Goal: Task Accomplishment & Management: Manage account settings

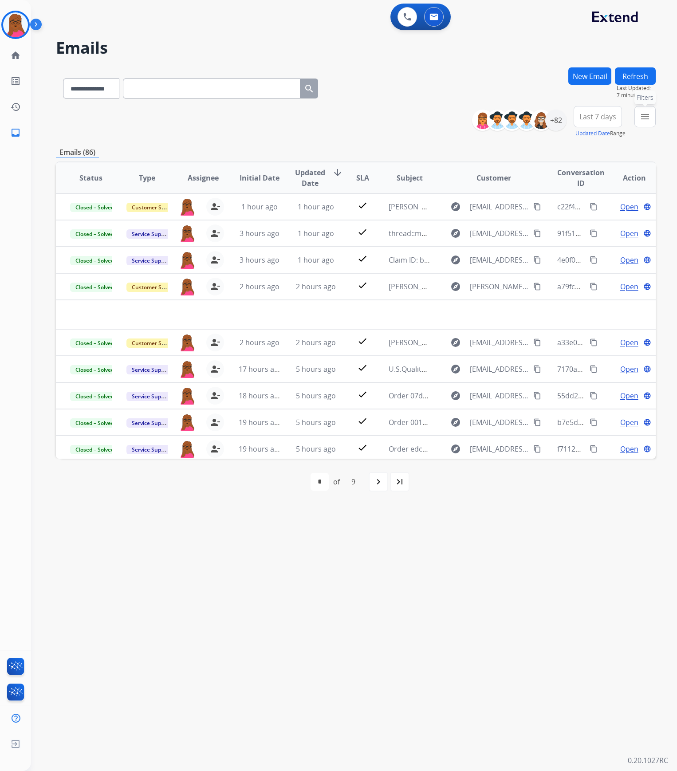
select select "**********"
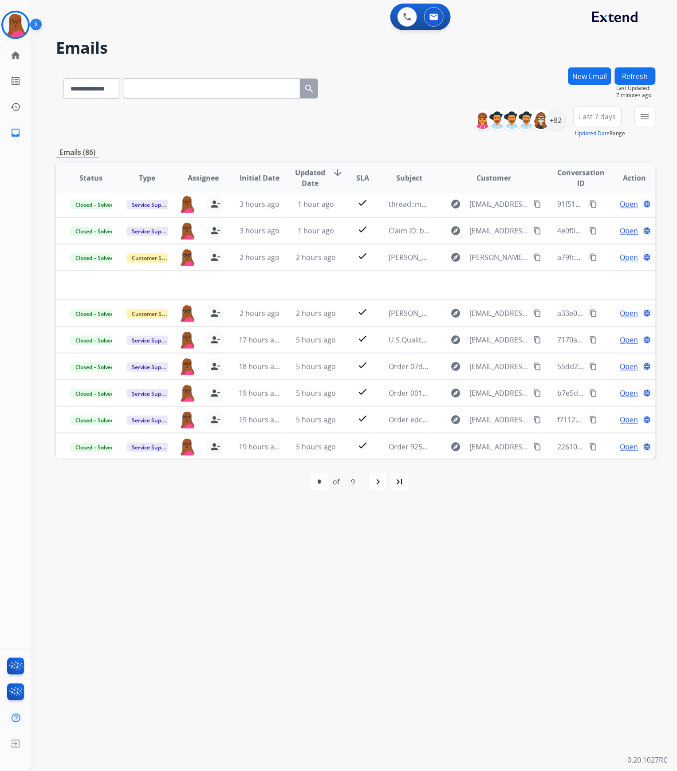
click at [644, 75] on button "Refresh" at bounding box center [635, 75] width 41 height 17
click at [555, 123] on div "+82" at bounding box center [555, 120] width 21 height 21
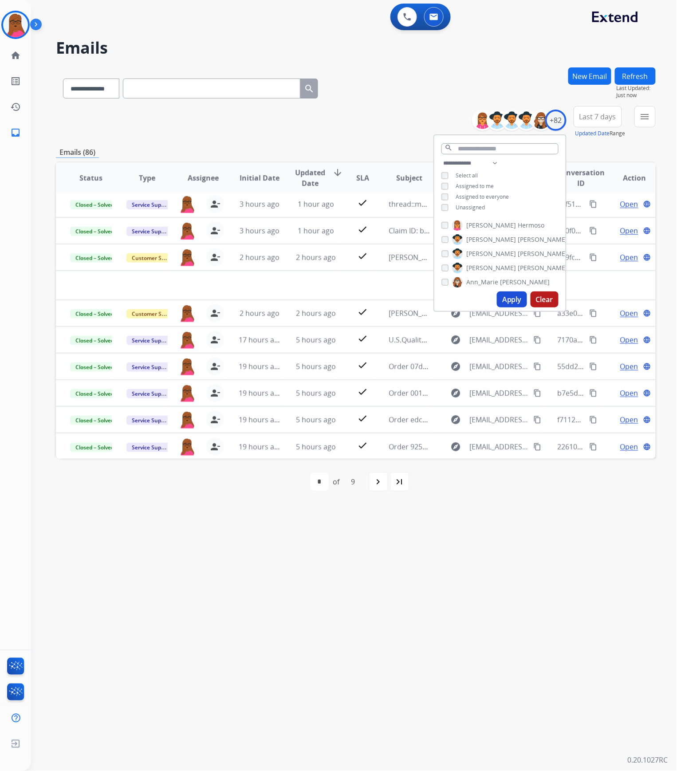
click at [437, 186] on div "**********" at bounding box center [499, 186] width 131 height 57
click at [497, 299] on button "Apply" at bounding box center [512, 299] width 30 height 16
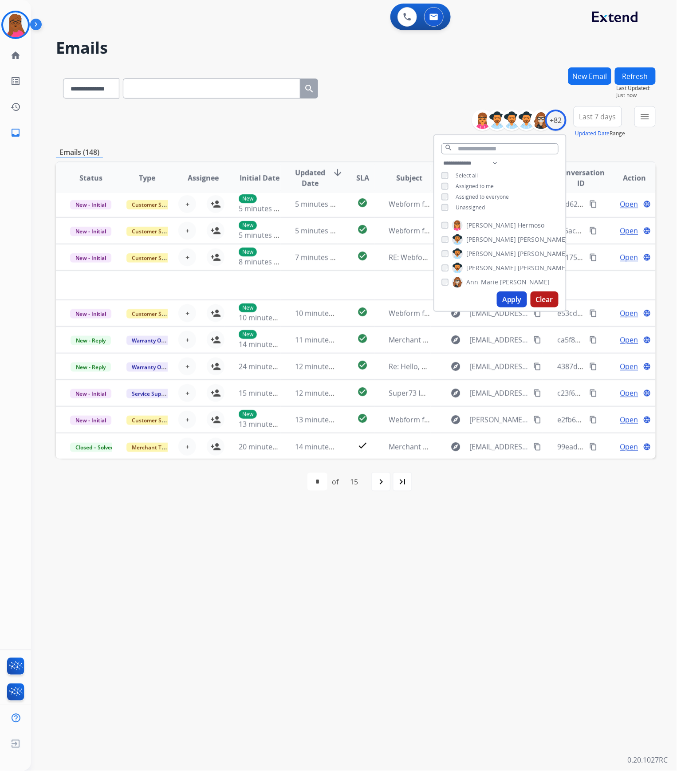
click at [529, 547] on div "**********" at bounding box center [343, 401] width 625 height 739
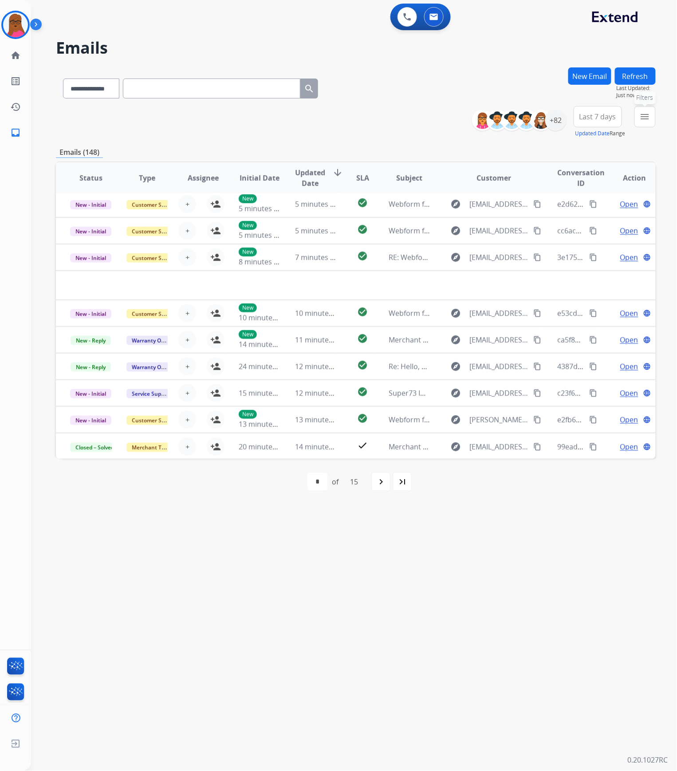
click at [645, 116] on mat-icon "menu" at bounding box center [645, 116] width 11 height 11
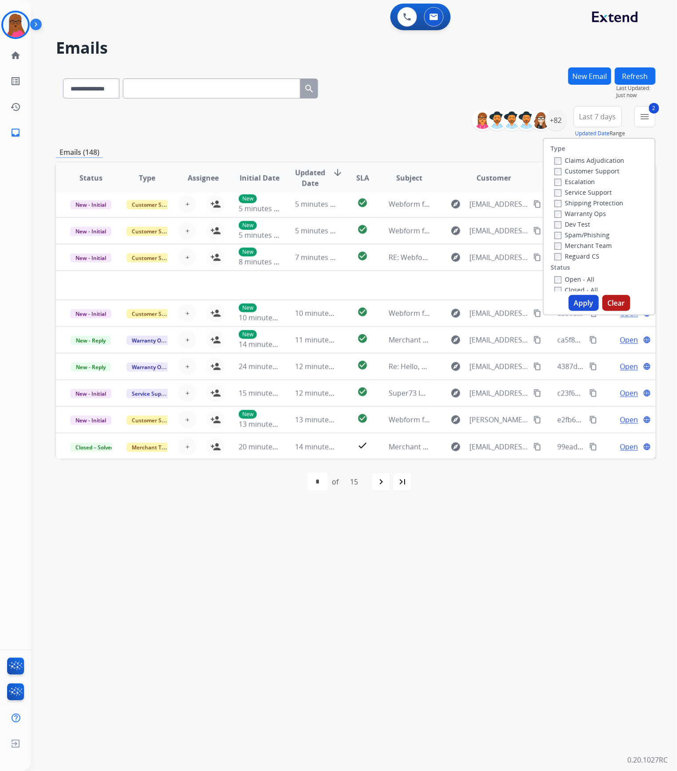
click at [571, 304] on button "Apply" at bounding box center [584, 303] width 30 height 16
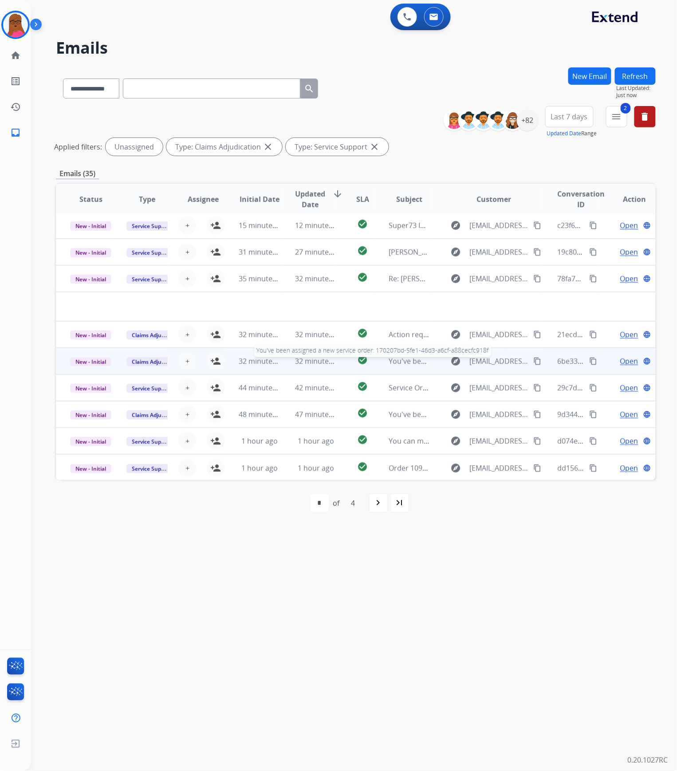
click at [391, 364] on span "You've been assigned a new service order: 170207bd-5fe1-46d3-a6cf-a88cecfc918f" at bounding box center [525, 361] width 272 height 10
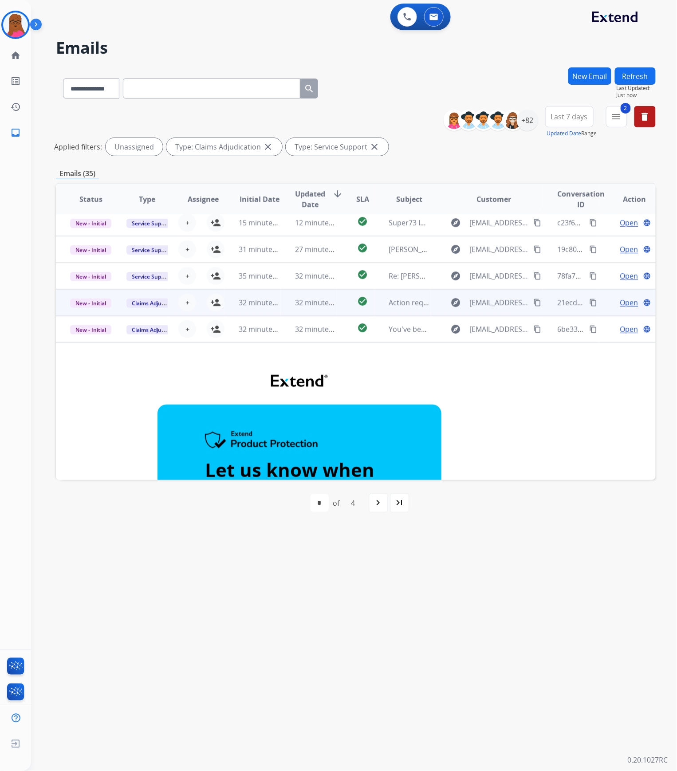
scroll to position [15, 0]
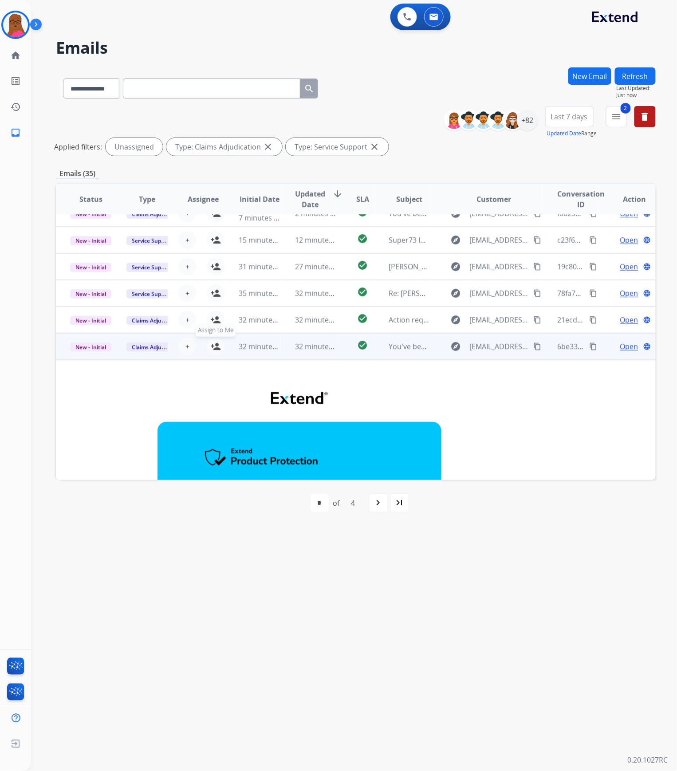
click at [217, 345] on mat-icon "person_add" at bounding box center [215, 346] width 11 height 11
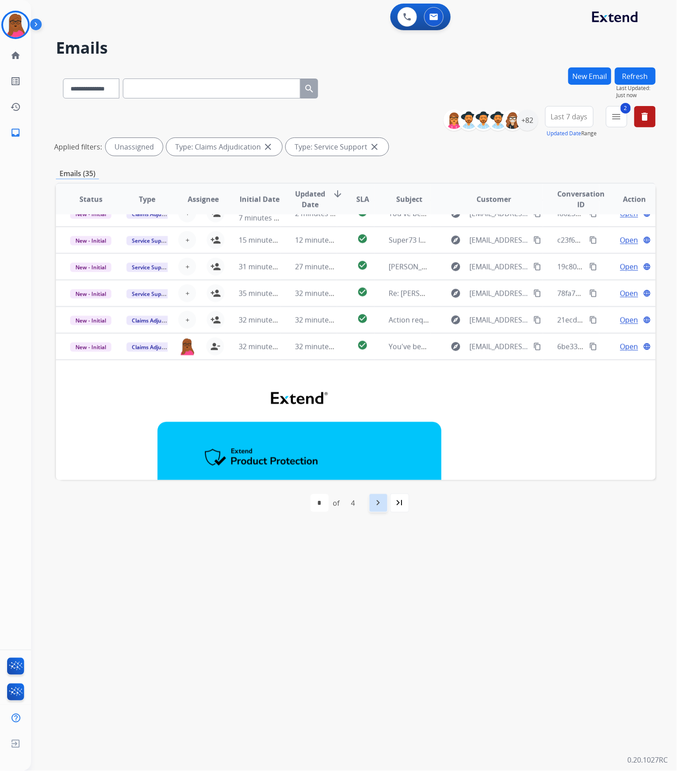
click at [382, 503] on mat-icon "navigate_next" at bounding box center [378, 503] width 11 height 11
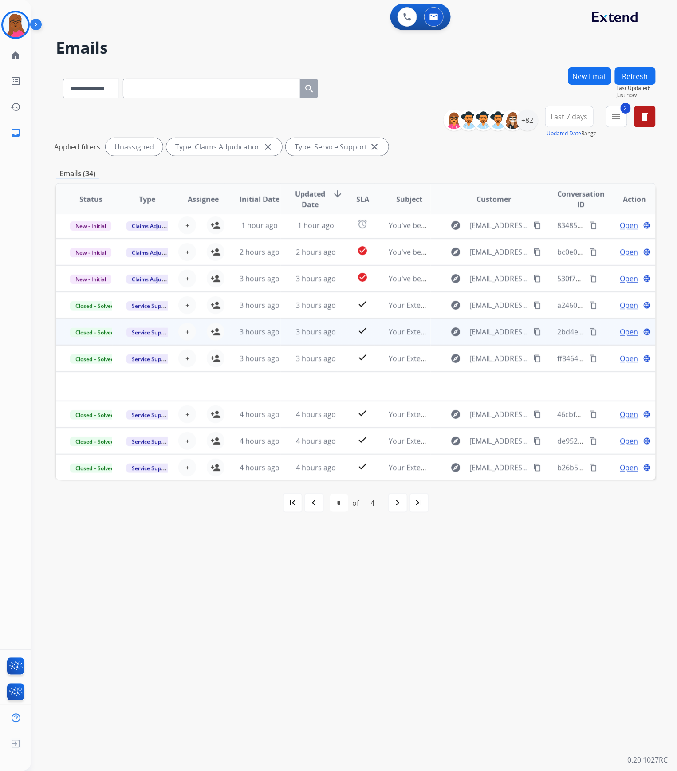
scroll to position [0, 0]
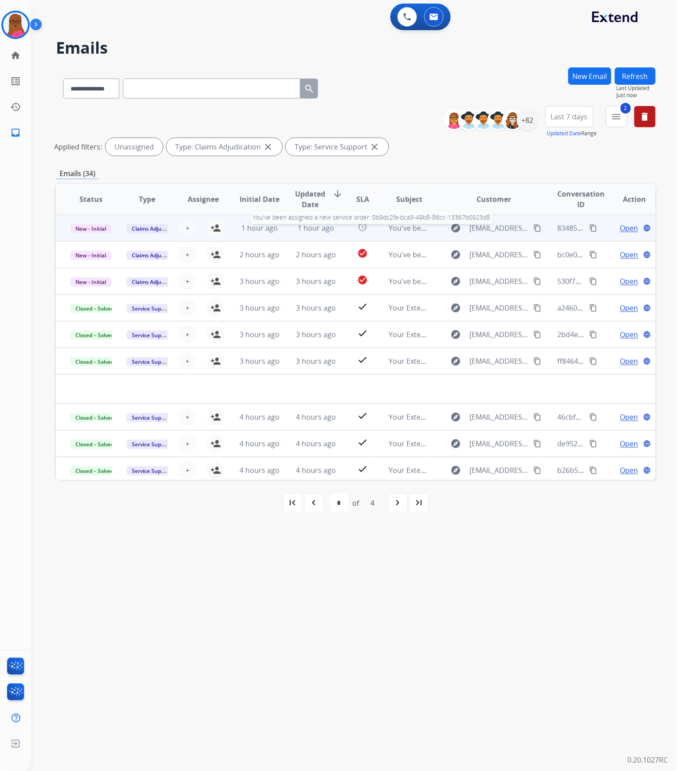
click at [401, 232] on span "You've been assigned a new service order: 0b9dc2fa-bca3-49b8-86cc-13367b0923d8" at bounding box center [528, 228] width 279 height 10
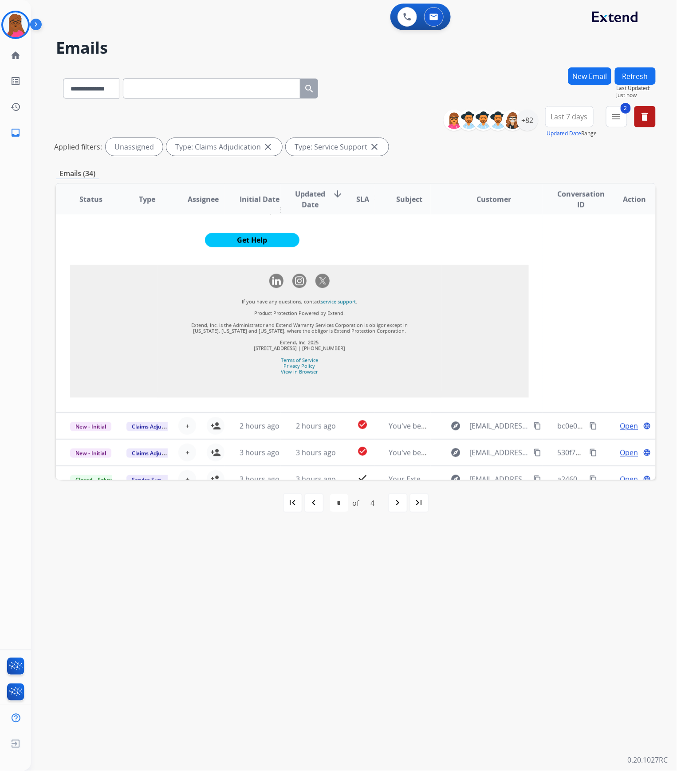
scroll to position [946, 0]
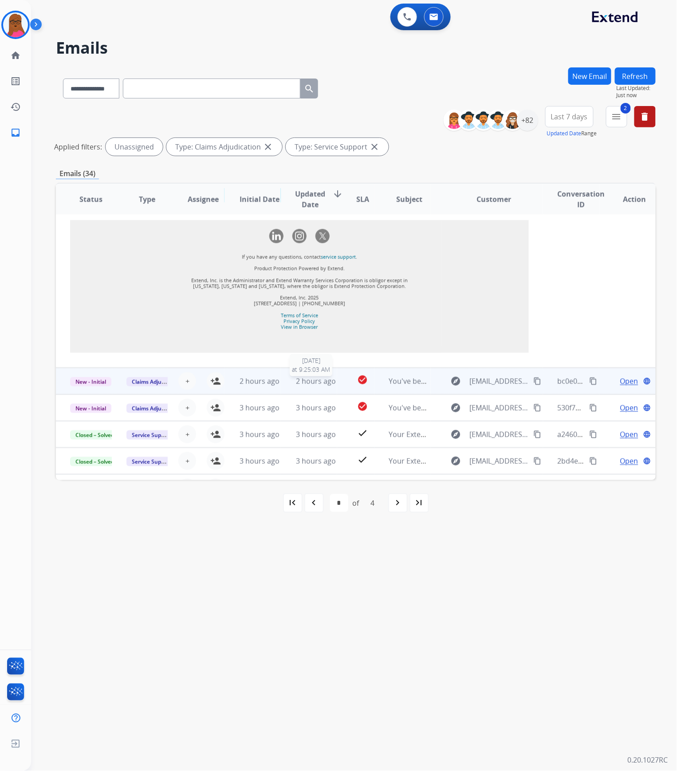
click at [327, 386] on span "2 hours ago" at bounding box center [316, 381] width 40 height 10
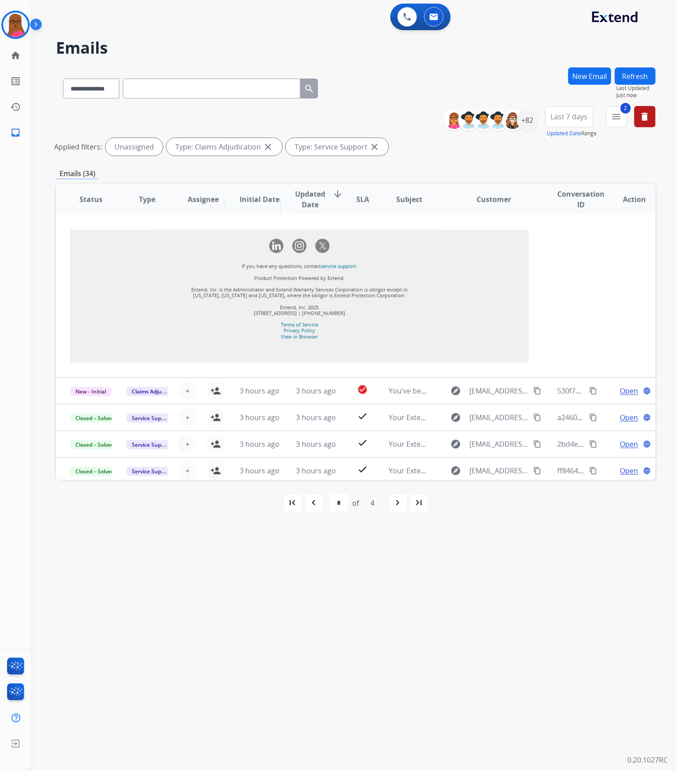
scroll to position [928, 0]
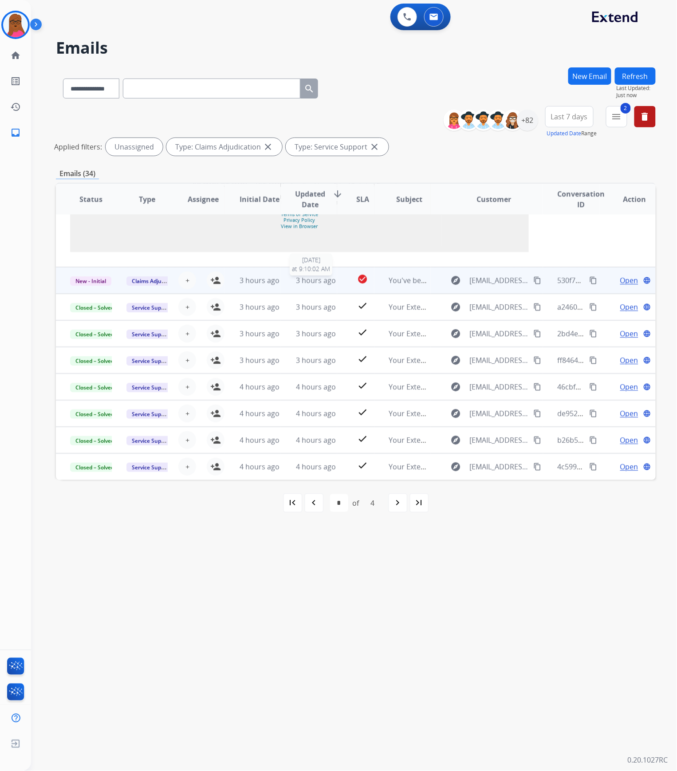
click at [327, 283] on span "3 hours ago" at bounding box center [316, 280] width 40 height 10
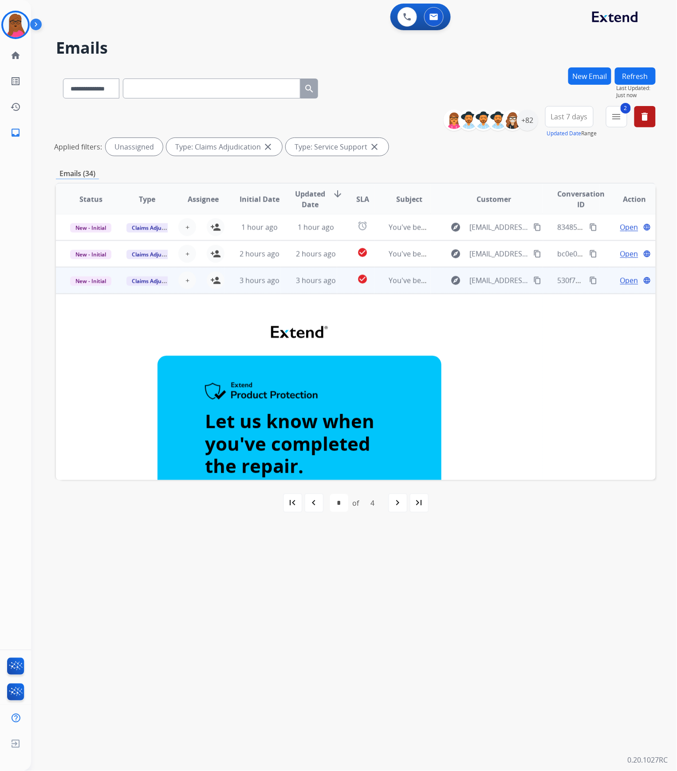
scroll to position [0, 0]
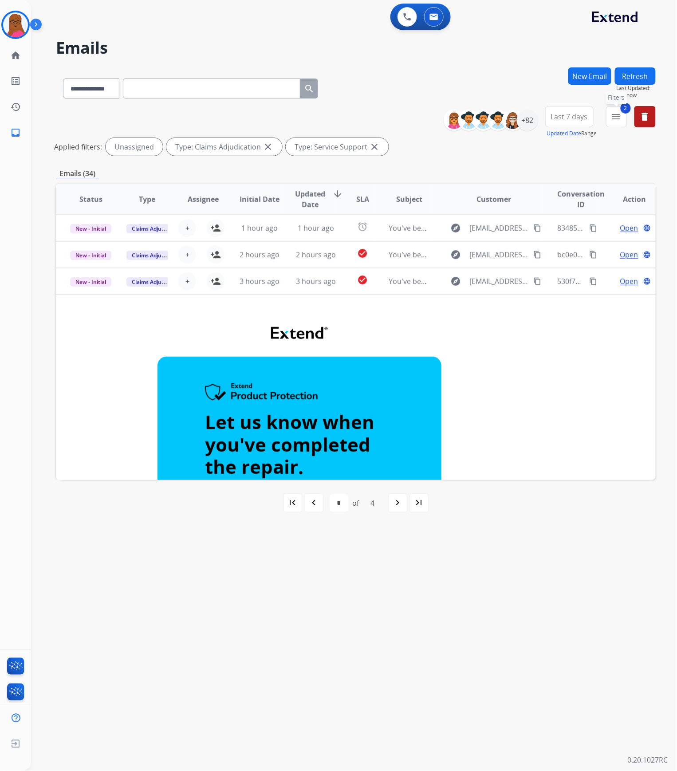
click at [618, 122] on button "2 menu Filters" at bounding box center [616, 116] width 21 height 21
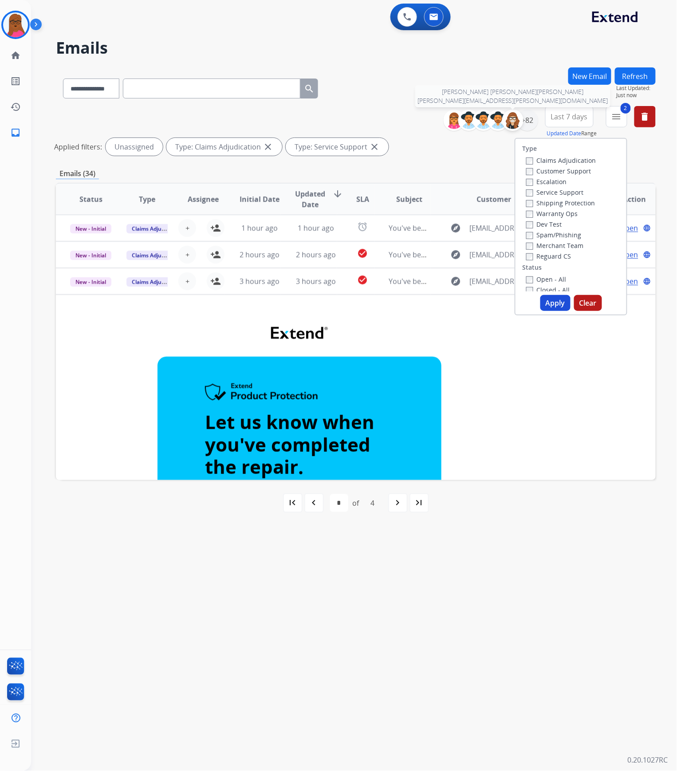
click at [516, 126] on img at bounding box center [513, 120] width 18 height 18
select select "*"
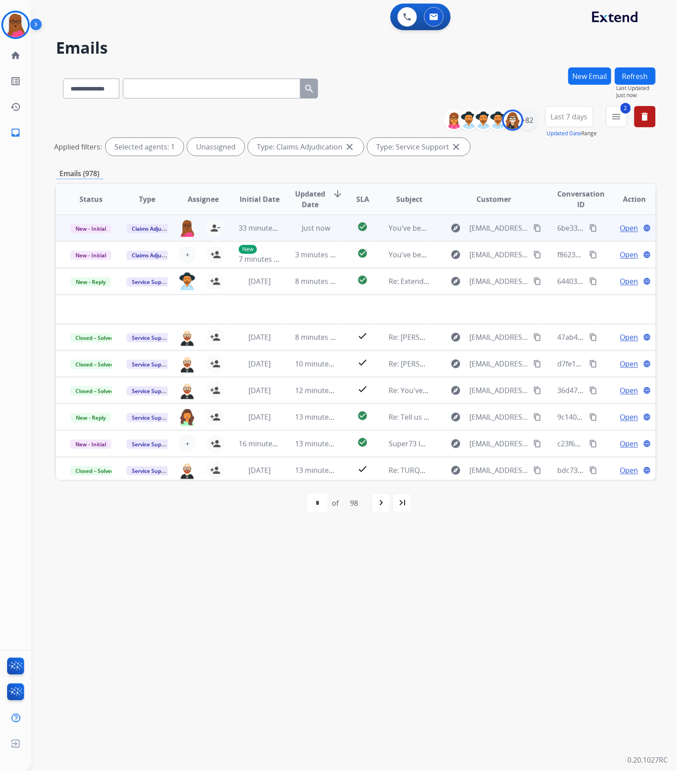
click at [620, 229] on span "Open" at bounding box center [629, 228] width 18 height 11
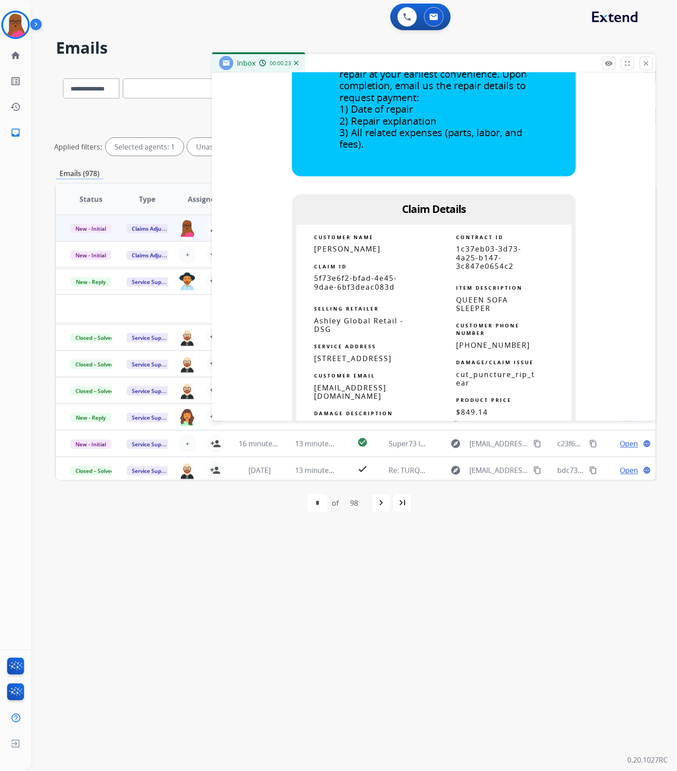
scroll to position [414, 0]
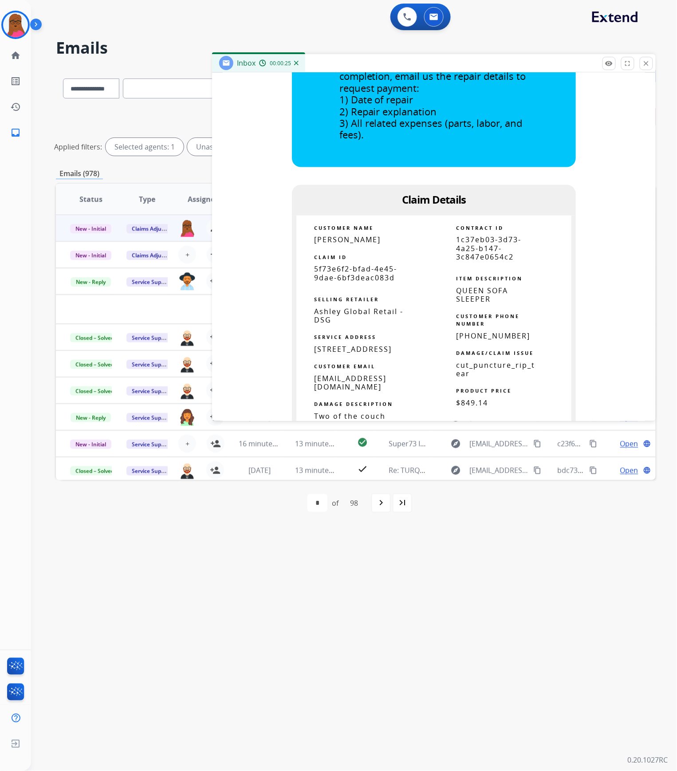
click at [492, 238] on span "1c37eb03-3d73-4a25-b147-3c847e0654c2" at bounding box center [488, 248] width 65 height 27
copy tbody
click at [358, 268] on span "5f73e6f2-bfad-4e45-9dae-6bf3deac083d" at bounding box center [355, 273] width 83 height 18
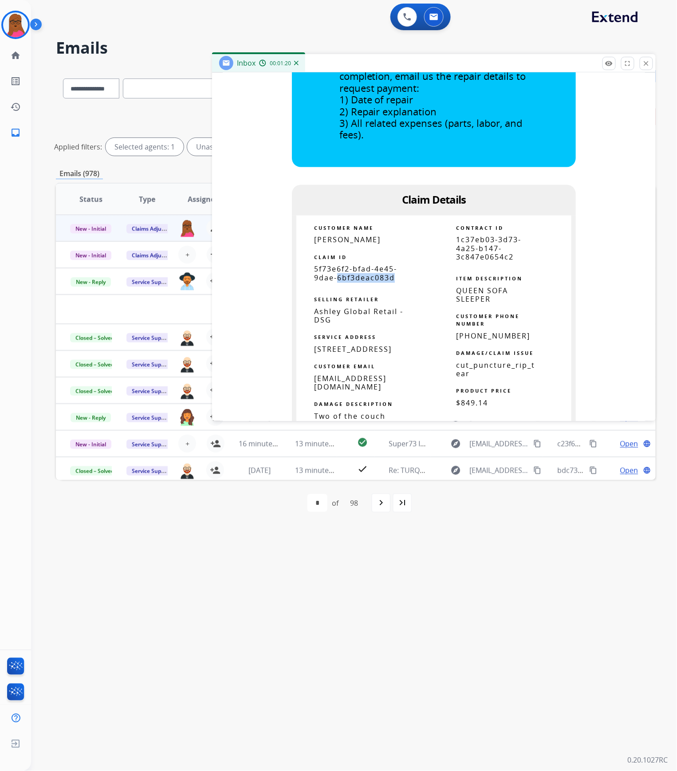
click at [357, 268] on span "5f73e6f2-bfad-4e45-9dae-6bf3deac083d" at bounding box center [355, 273] width 83 height 18
copy tbody
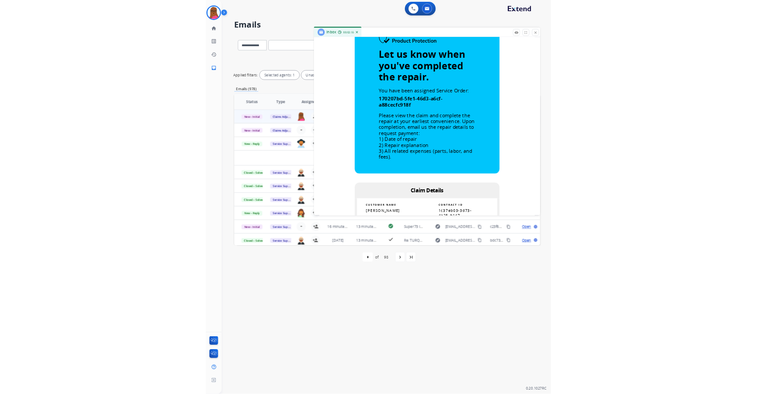
scroll to position [236, 0]
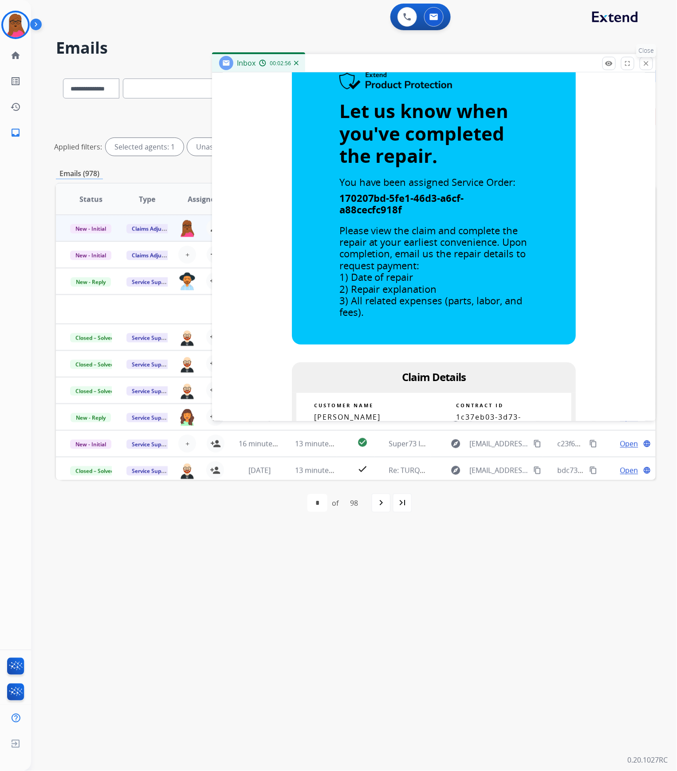
drag, startPoint x: 650, startPoint y: 61, endPoint x: 629, endPoint y: 70, distance: 23.1
click at [650, 61] on mat-icon "close" at bounding box center [646, 63] width 8 height 8
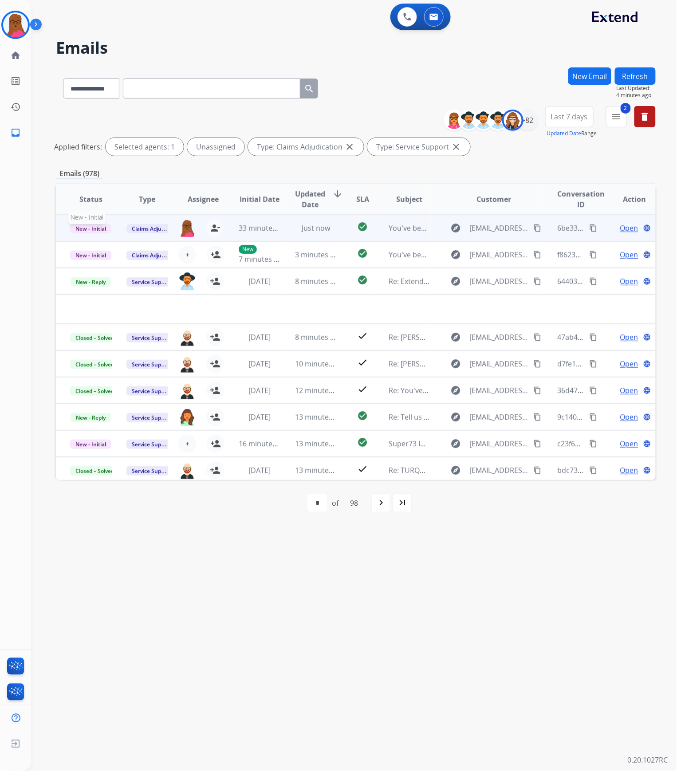
click at [98, 225] on span "New - Initial" at bounding box center [90, 228] width 41 height 9
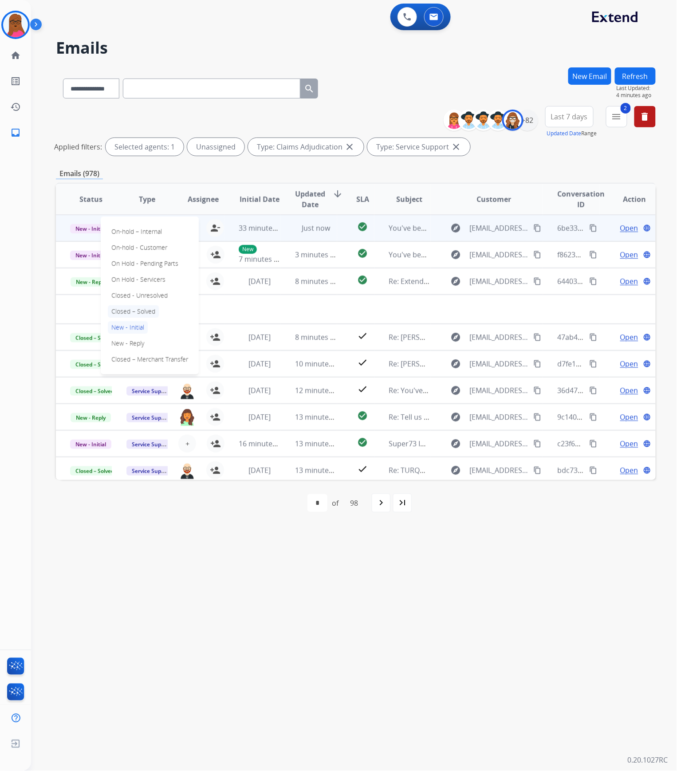
click at [147, 309] on p "Closed – Solved" at bounding box center [133, 311] width 51 height 12
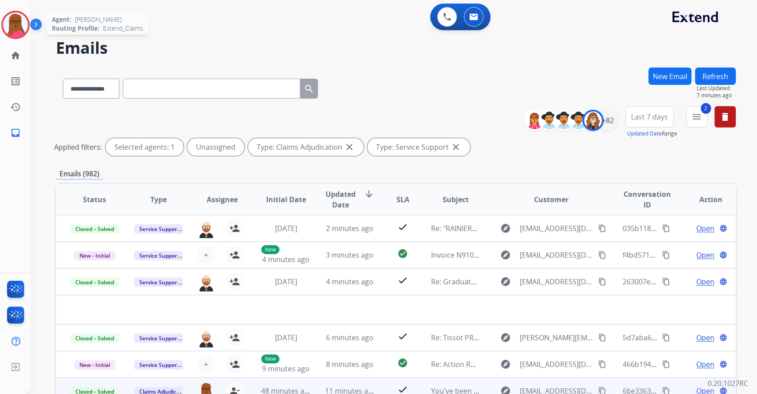
click at [14, 34] on img at bounding box center [15, 24] width 25 height 25
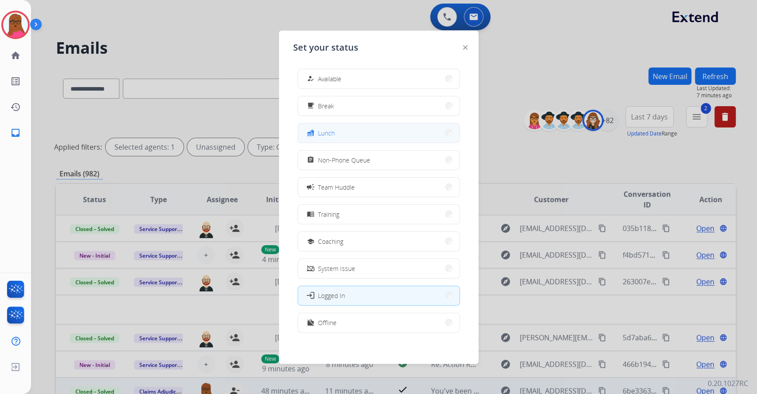
click at [366, 131] on button "fastfood Lunch" at bounding box center [378, 132] width 161 height 19
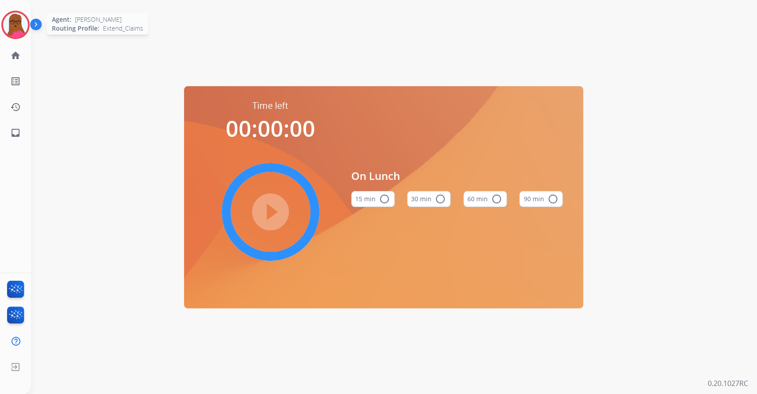
click at [12, 25] on img at bounding box center [15, 24] width 25 height 25
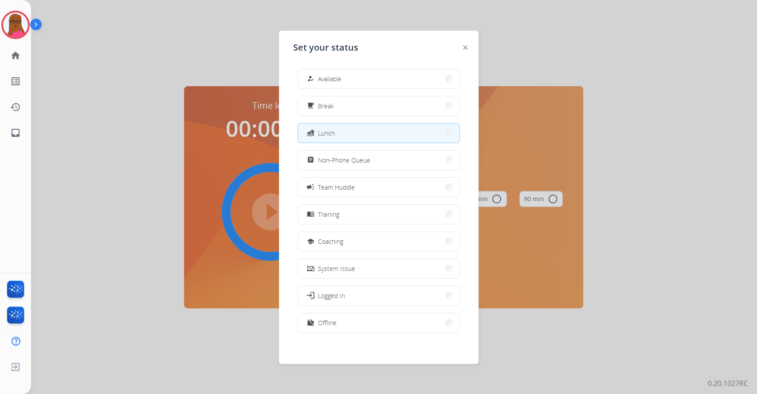
click at [110, 83] on div at bounding box center [378, 197] width 757 height 394
